Goal: Navigation & Orientation: Find specific page/section

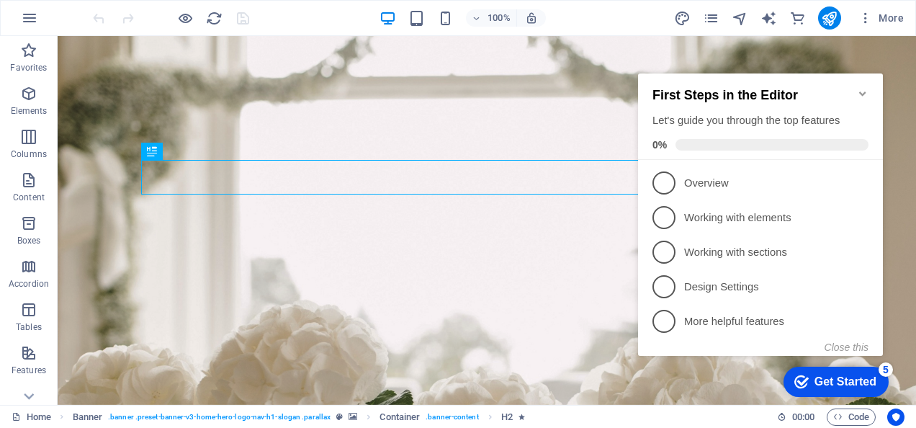
click at [865, 88] on icon "Minimize checklist" at bounding box center [863, 94] width 12 height 12
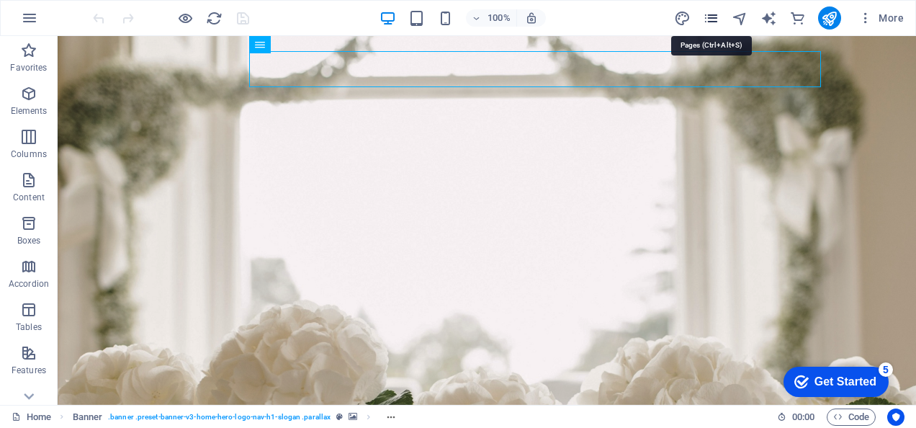
click at [708, 17] on icon "pages" at bounding box center [711, 18] width 17 height 17
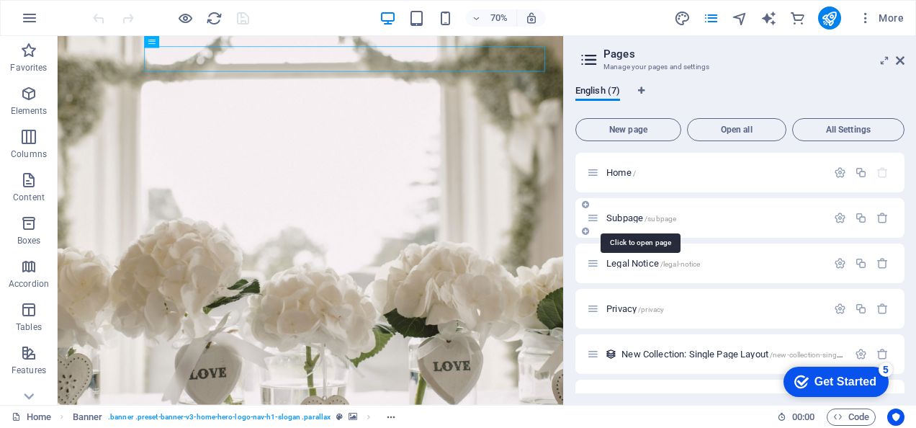
click at [622, 217] on span "Subpage /subpage" at bounding box center [641, 217] width 70 height 11
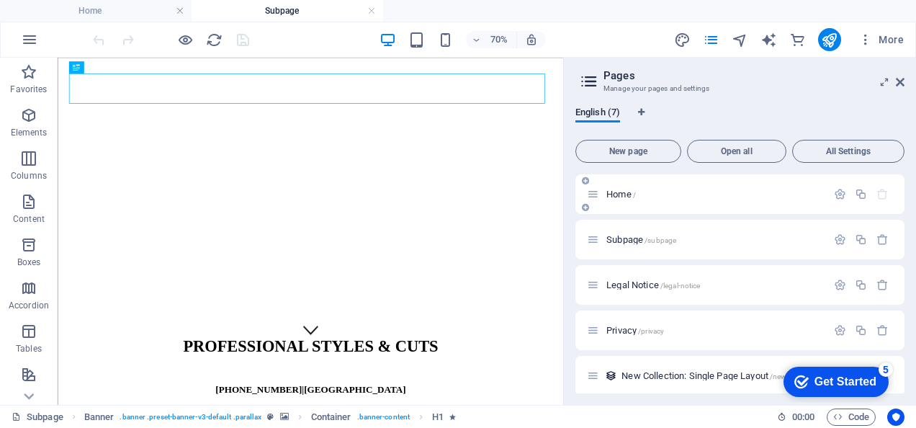
click at [620, 195] on span "Home /" at bounding box center [621, 194] width 30 height 11
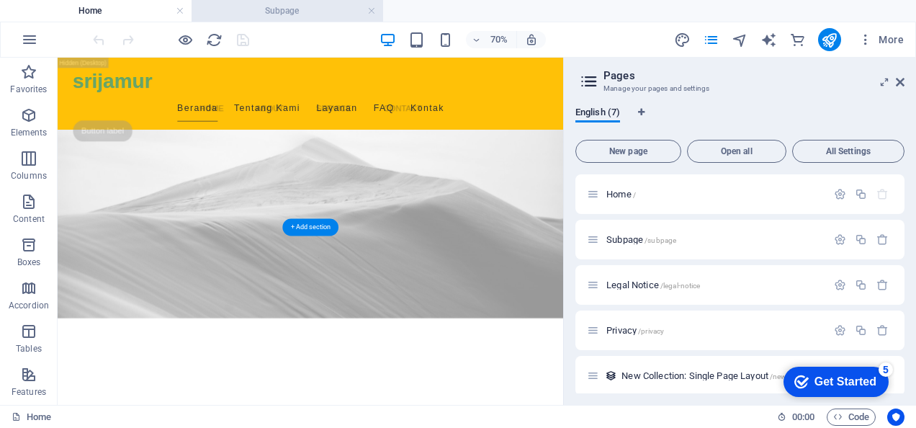
scroll to position [1797, 0]
